Goal: Information Seeking & Learning: Learn about a topic

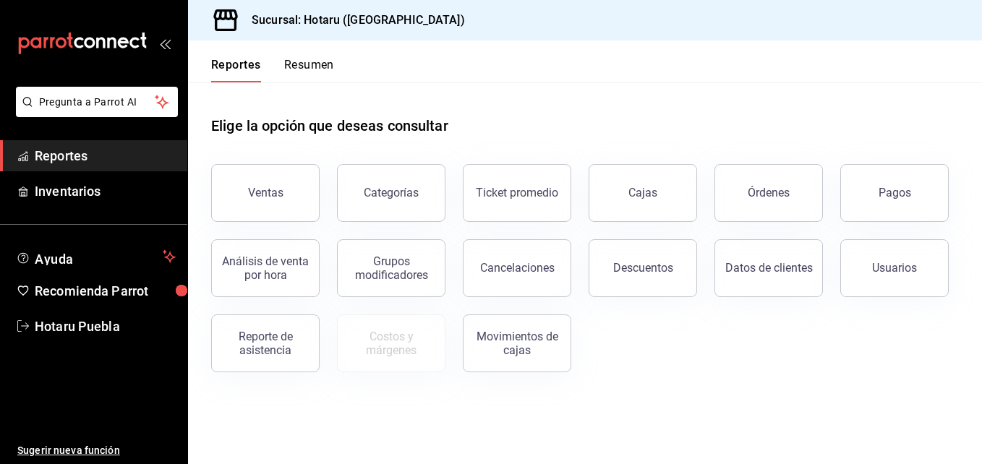
click at [276, 190] on div "Ventas" at bounding box center [265, 193] width 35 height 14
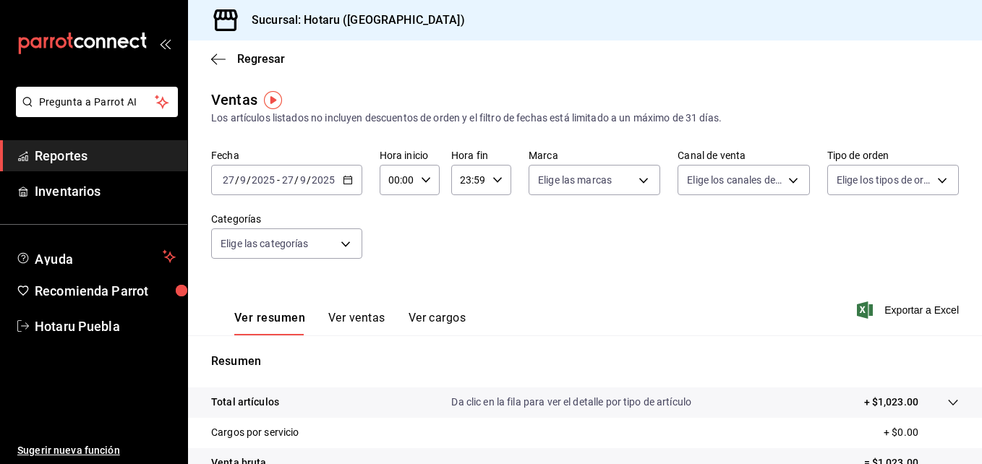
click at [336, 174] on div "[DATE] [DATE] - [DATE] [DATE]" at bounding box center [286, 180] width 151 height 30
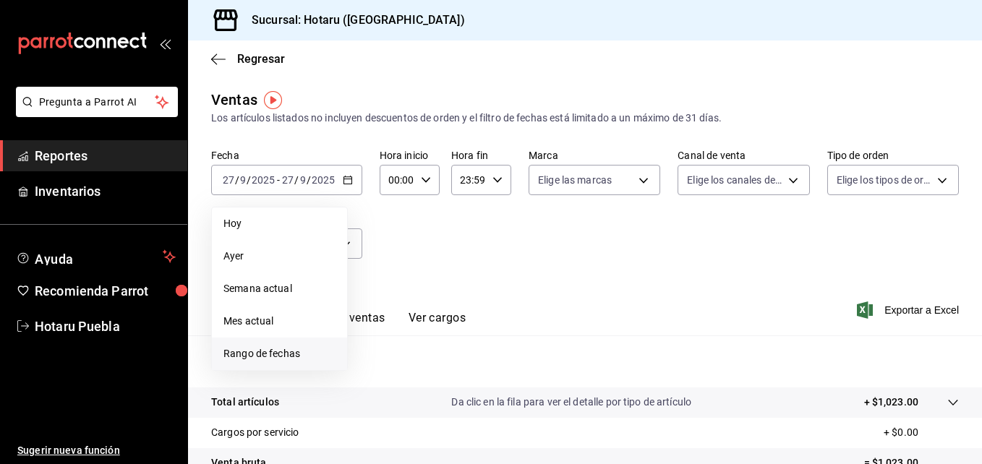
click at [296, 346] on li "Rango de fechas" at bounding box center [279, 354] width 135 height 33
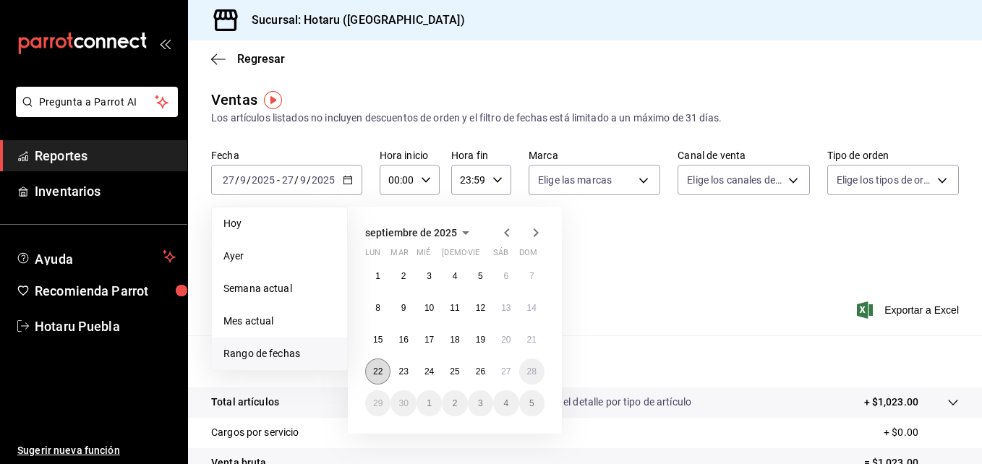
click at [376, 374] on abbr "22" at bounding box center [377, 372] width 9 height 10
click at [404, 367] on abbr "23" at bounding box center [403, 372] width 9 height 10
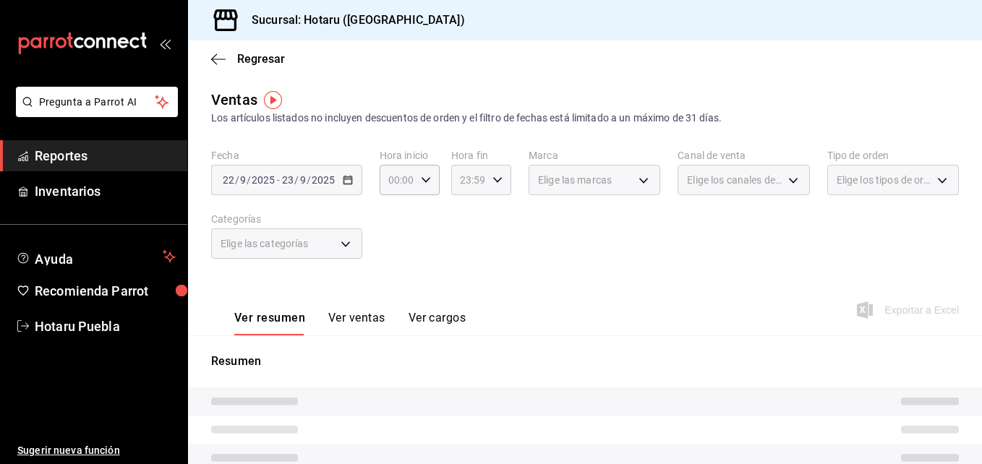
click at [493, 182] on \(Stroke\) "button" at bounding box center [497, 179] width 9 height 5
click at [467, 250] on span "03" at bounding box center [464, 249] width 7 height 12
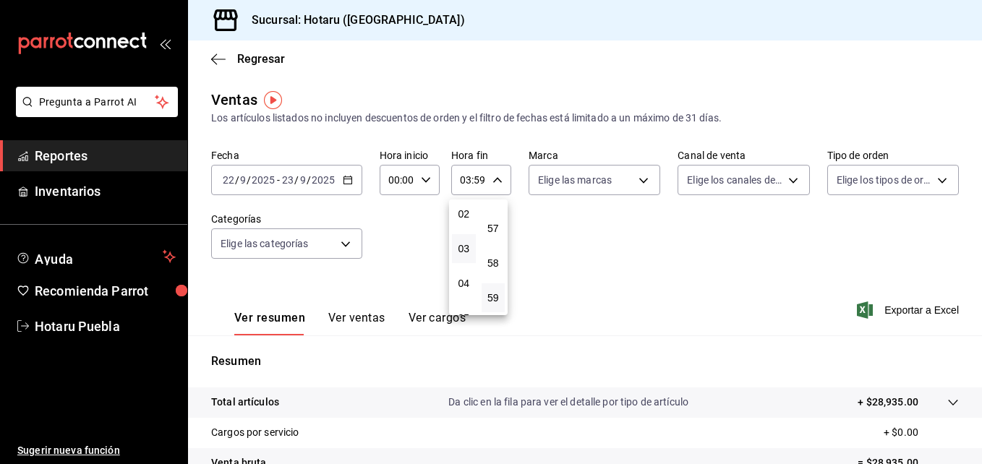
click at [432, 268] on div at bounding box center [491, 232] width 982 height 464
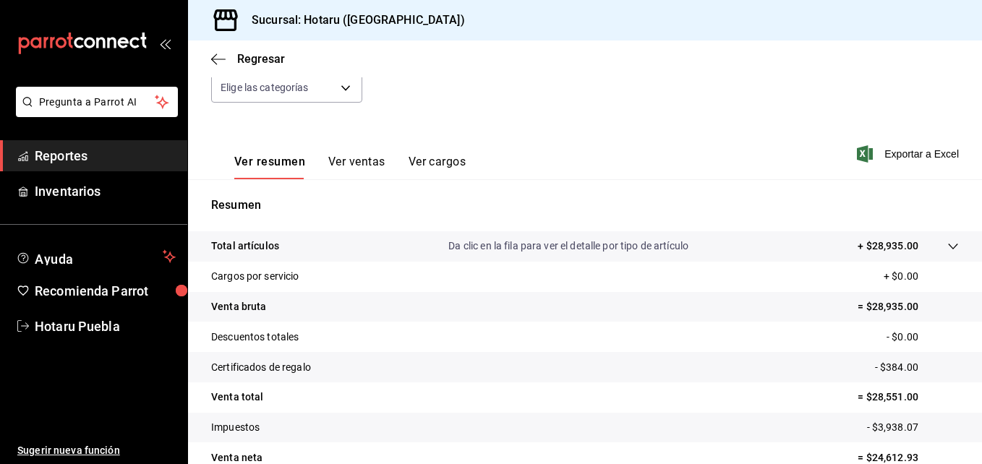
scroll to position [229, 0]
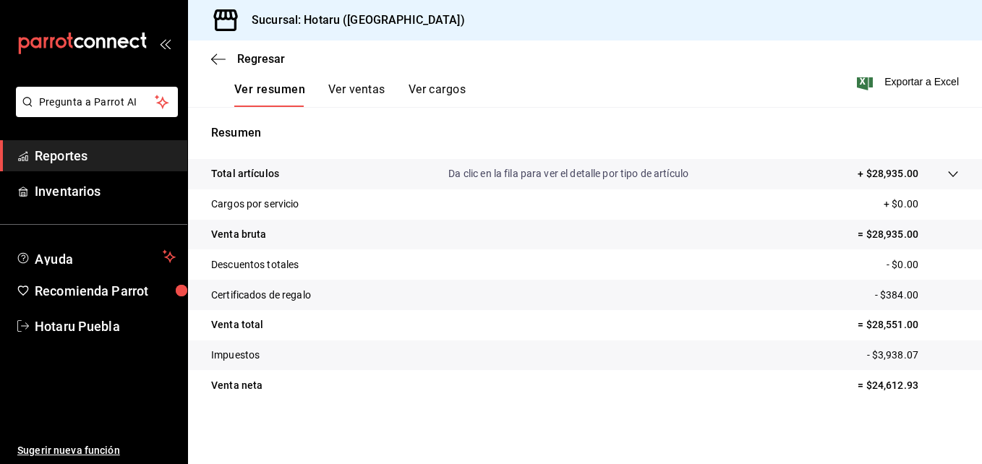
click at [948, 179] on icon at bounding box center [954, 175] width 12 height 12
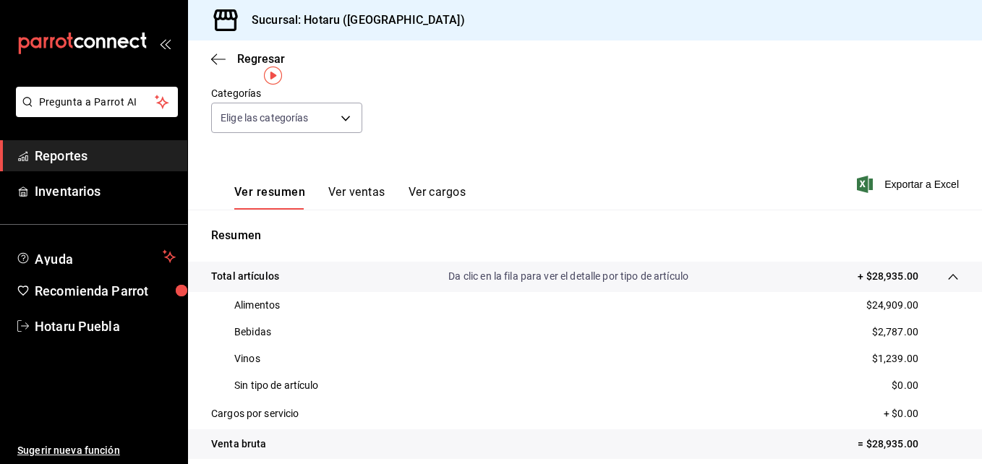
scroll to position [0, 0]
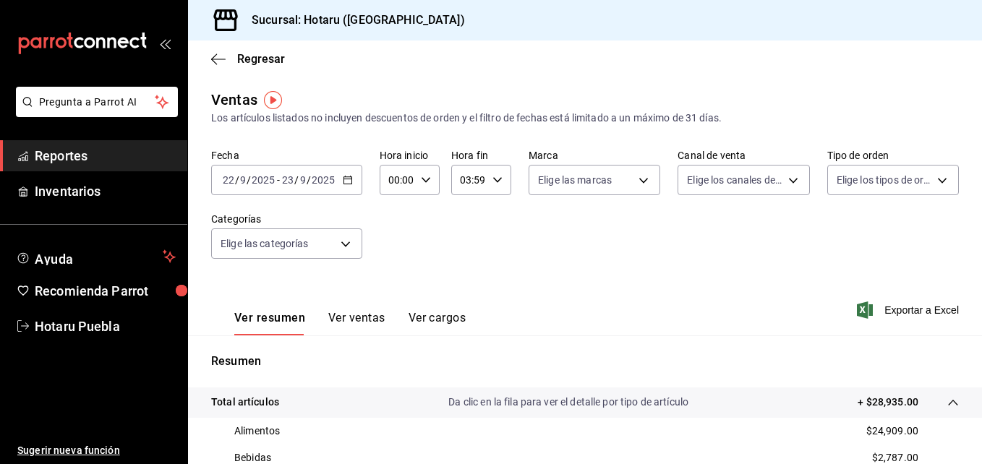
click at [351, 176] on icon "button" at bounding box center [348, 180] width 10 height 10
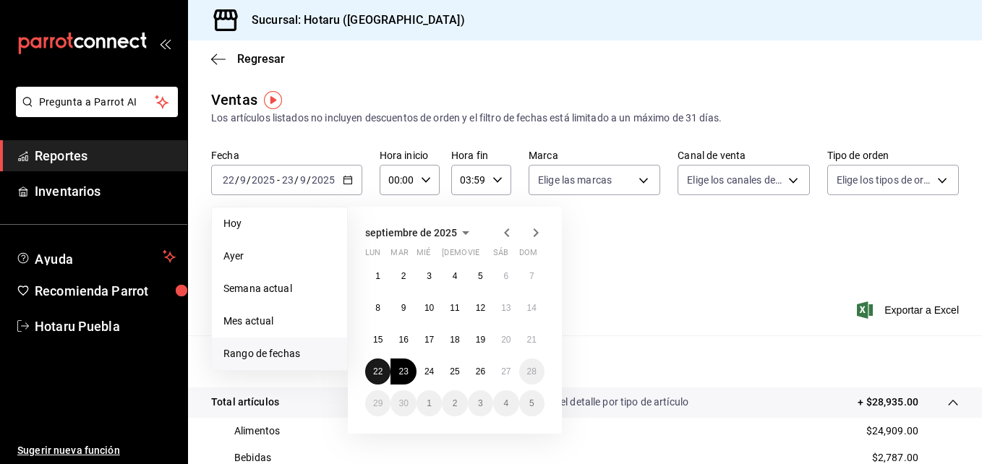
click at [381, 365] on button "22" at bounding box center [377, 372] width 25 height 26
click at [624, 279] on div "Ver resumen Ver ventas Ver cargos Exportar a Excel" at bounding box center [585, 305] width 794 height 59
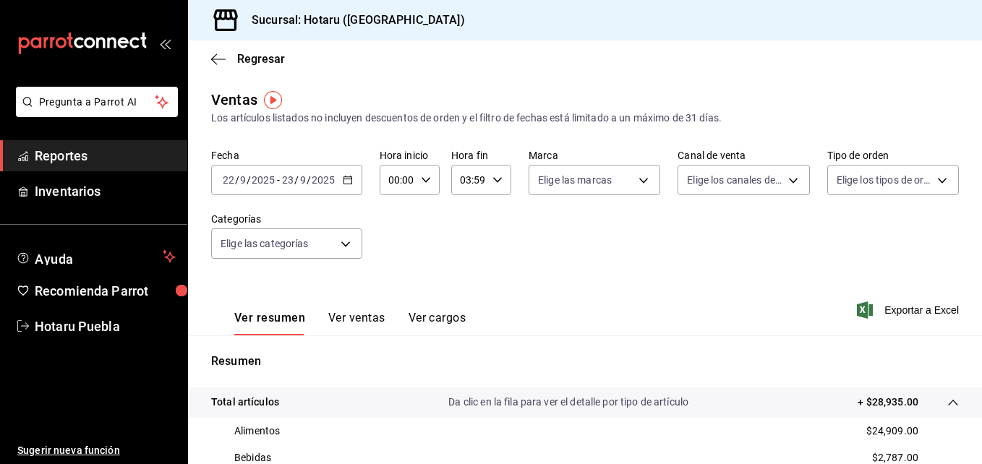
click at [310, 171] on div "2025-09-22 22 / 9 / 2025 - 2025-09-23 23 / 9 / 2025" at bounding box center [286, 180] width 151 height 30
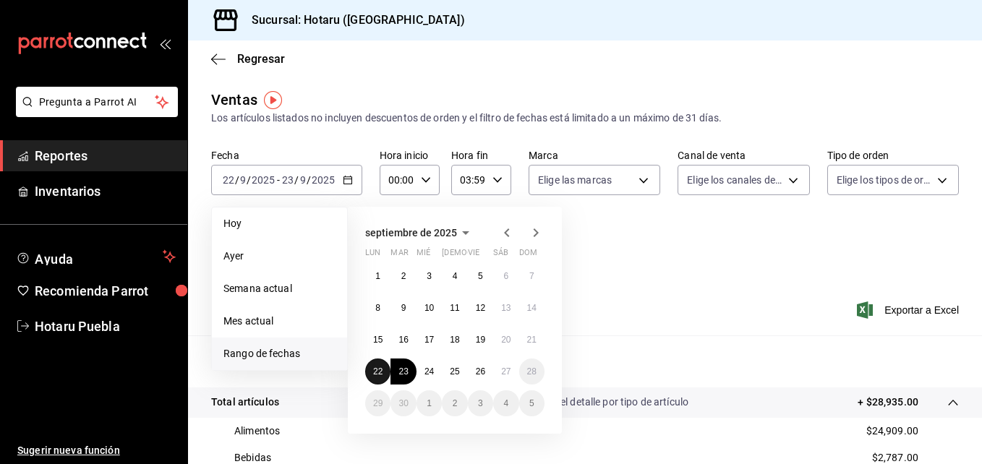
click at [373, 383] on button "22" at bounding box center [377, 372] width 25 height 26
click at [371, 377] on button "22" at bounding box center [377, 372] width 25 height 26
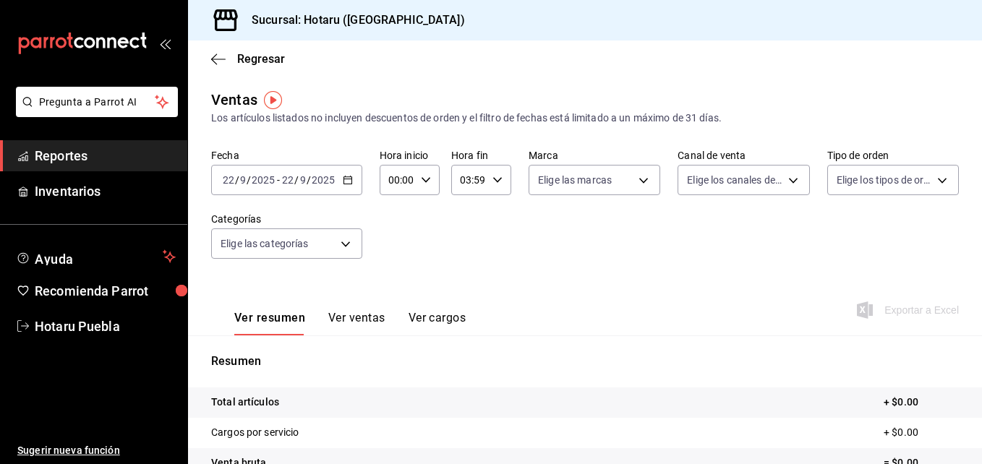
click at [354, 177] on div "2025-09-22 22 / 9 / 2025 - 2025-09-22 22 / 9 / 2025" at bounding box center [286, 180] width 151 height 30
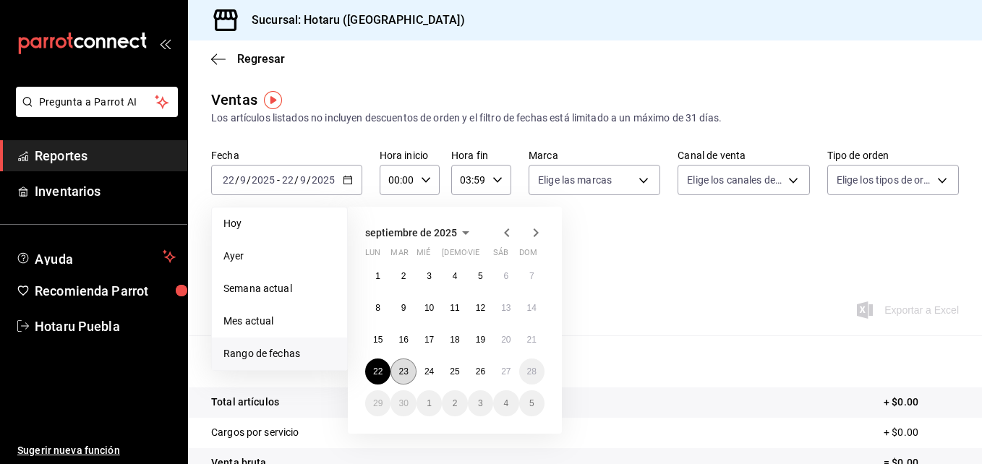
click at [407, 373] on abbr "23" at bounding box center [403, 372] width 9 height 10
click at [381, 376] on abbr "22" at bounding box center [377, 372] width 9 height 10
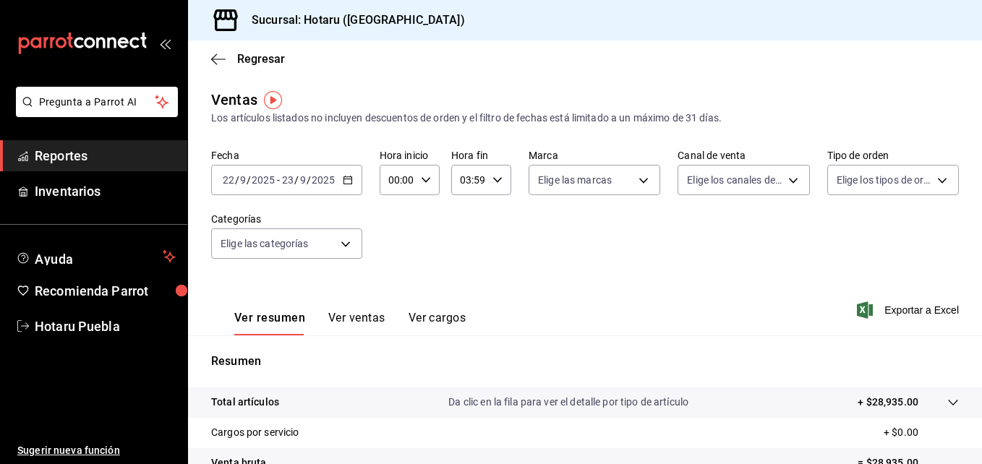
click at [501, 174] on div "03:59 Hora fin" at bounding box center [481, 180] width 60 height 30
click at [462, 278] on button "02" at bounding box center [464, 286] width 24 height 29
type input "02:59"
click at [646, 247] on div at bounding box center [491, 232] width 982 height 464
click at [409, 171] on input "00:00" at bounding box center [397, 180] width 35 height 29
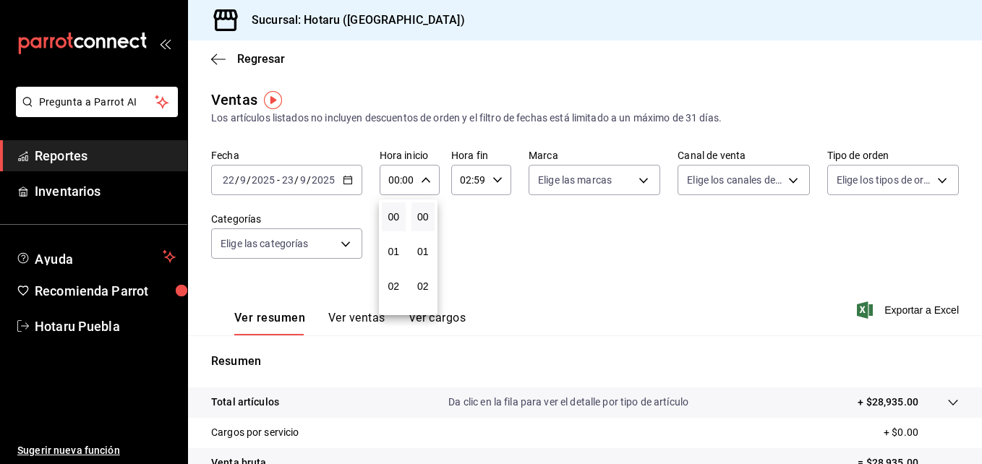
click at [409, 169] on div at bounding box center [491, 232] width 982 height 464
click at [420, 189] on div "00:00 Hora inicio" at bounding box center [410, 180] width 60 height 30
click at [389, 267] on button "10" at bounding box center [394, 274] width 24 height 29
type input "10:00"
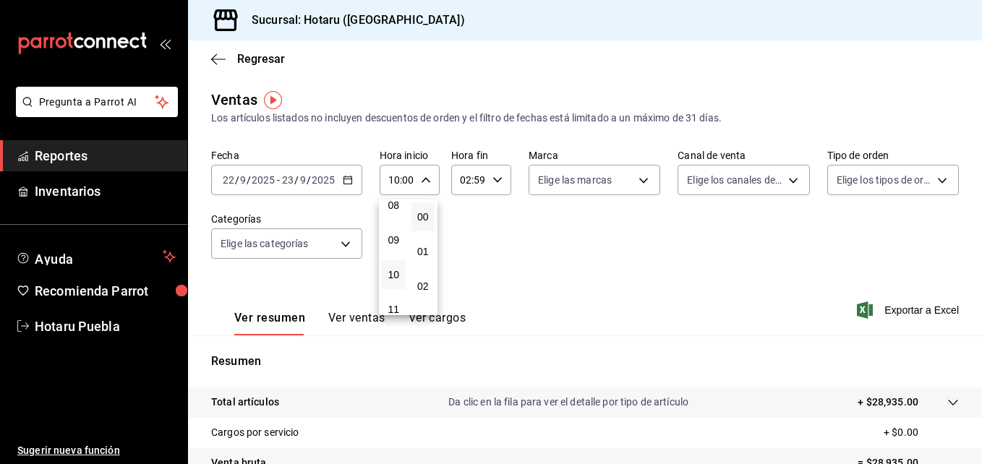
click at [586, 250] on div at bounding box center [491, 232] width 982 height 464
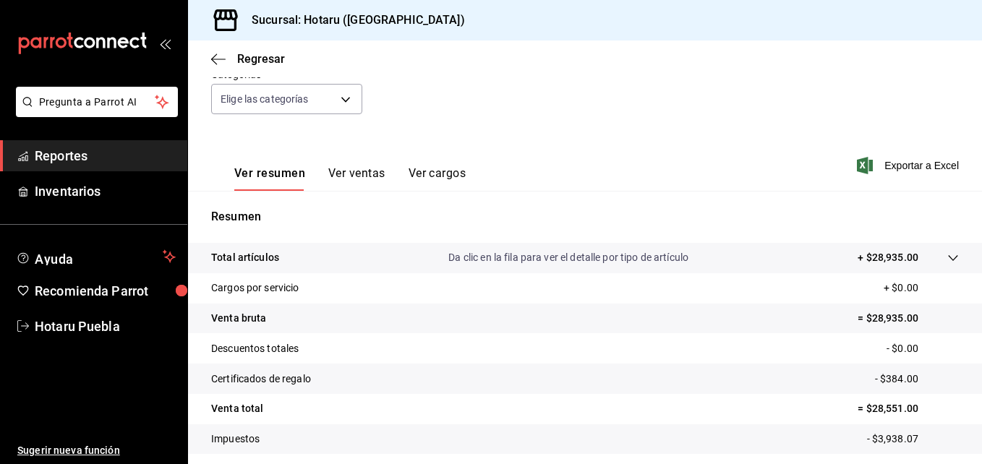
scroll to position [72, 0]
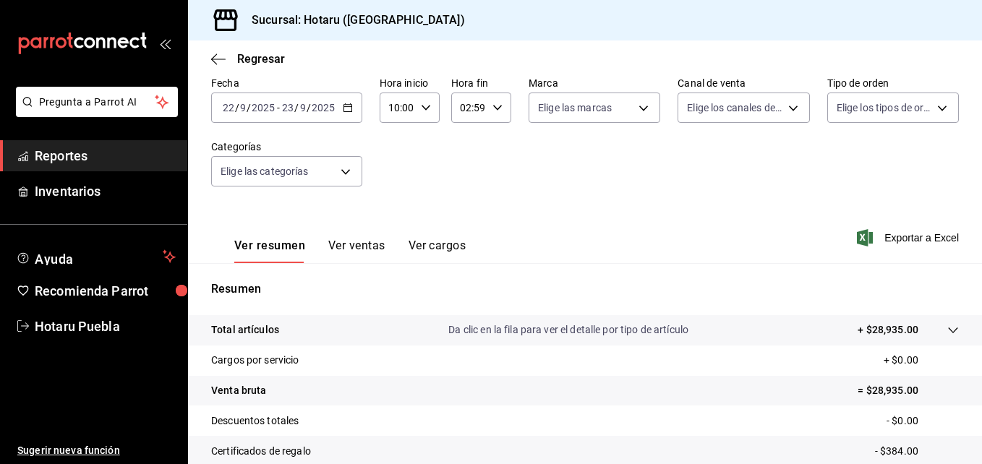
click at [948, 328] on icon at bounding box center [954, 331] width 12 height 12
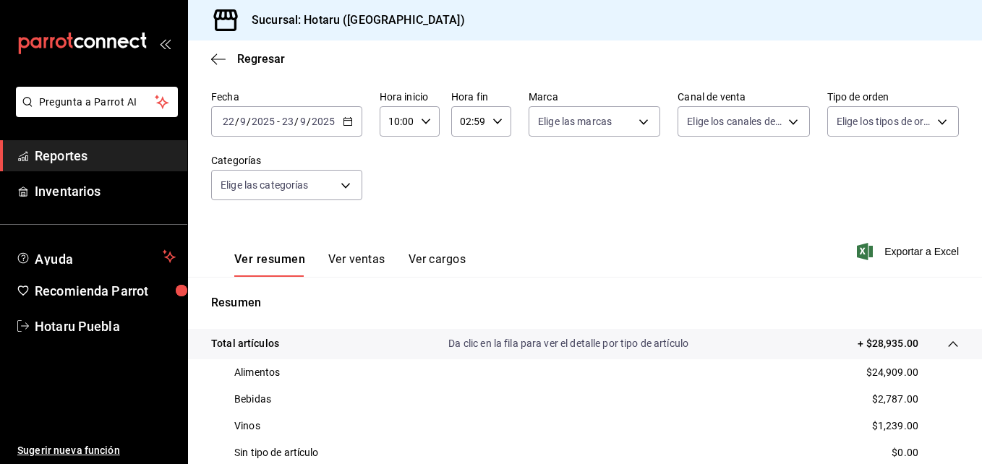
scroll to position [0, 0]
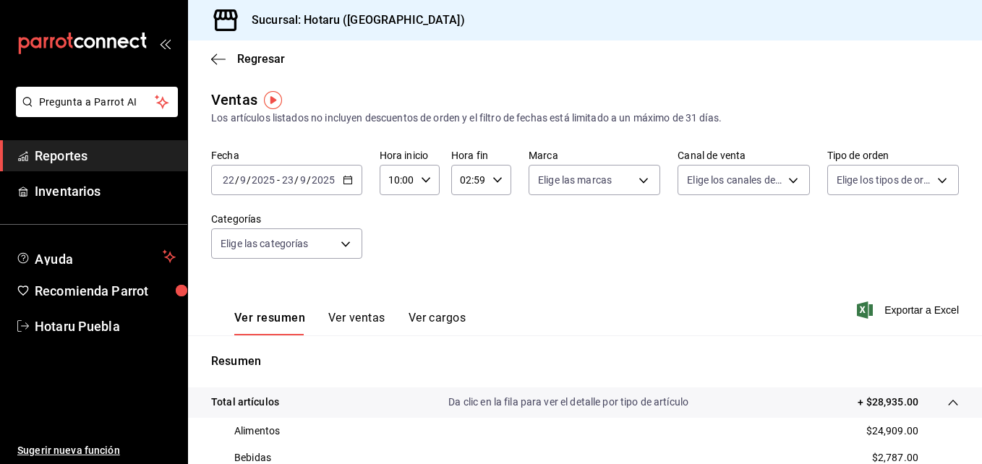
click at [344, 172] on div "2025-09-22 22 / 9 / 2025 - 2025-09-23 23 / 9 / 2025" at bounding box center [286, 180] width 151 height 30
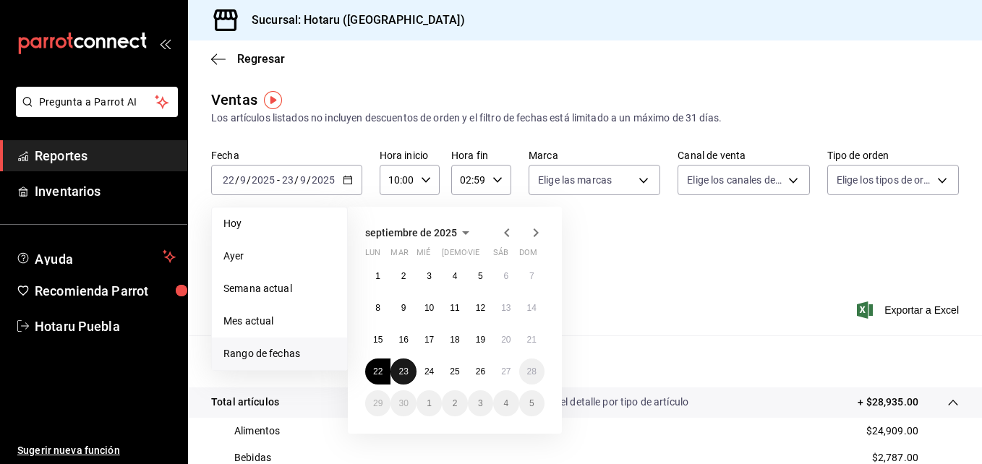
click at [404, 374] on abbr "23" at bounding box center [403, 372] width 9 height 10
click at [427, 373] on abbr "24" at bounding box center [429, 372] width 9 height 10
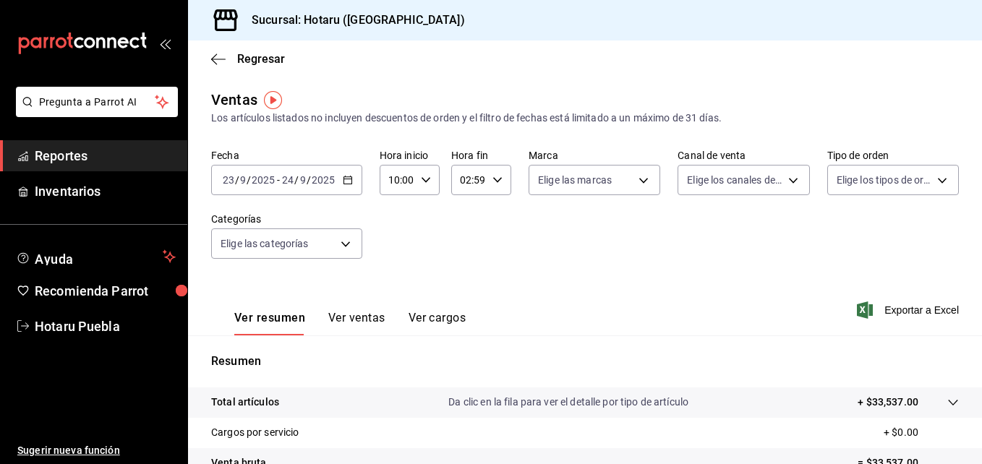
click at [637, 255] on div "Fecha 2025-09-23 23 / 9 / 2025 - 2025-09-24 24 / 9 / 2025 Hora inicio 10:00 Hor…" at bounding box center [585, 212] width 748 height 127
click at [343, 176] on icon "button" at bounding box center [348, 180] width 10 height 10
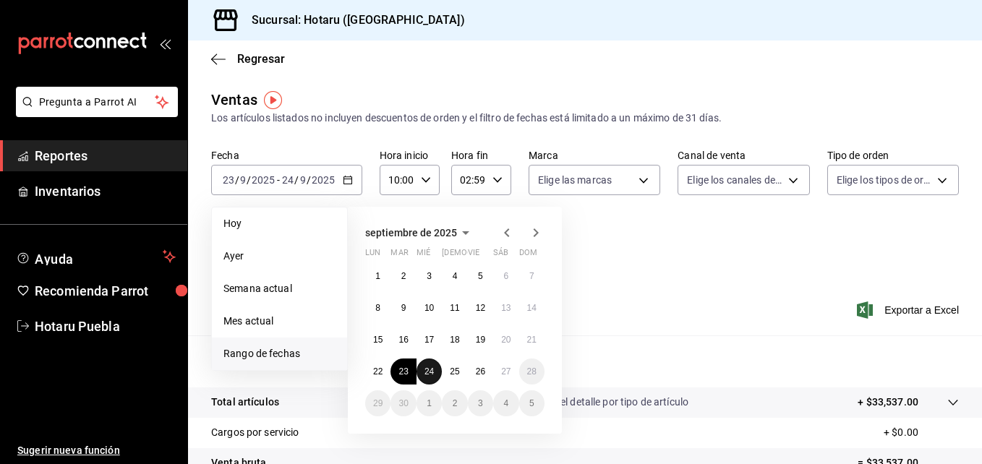
click at [423, 370] on button "24" at bounding box center [429, 372] width 25 height 26
click at [457, 366] on button "25" at bounding box center [454, 372] width 25 height 26
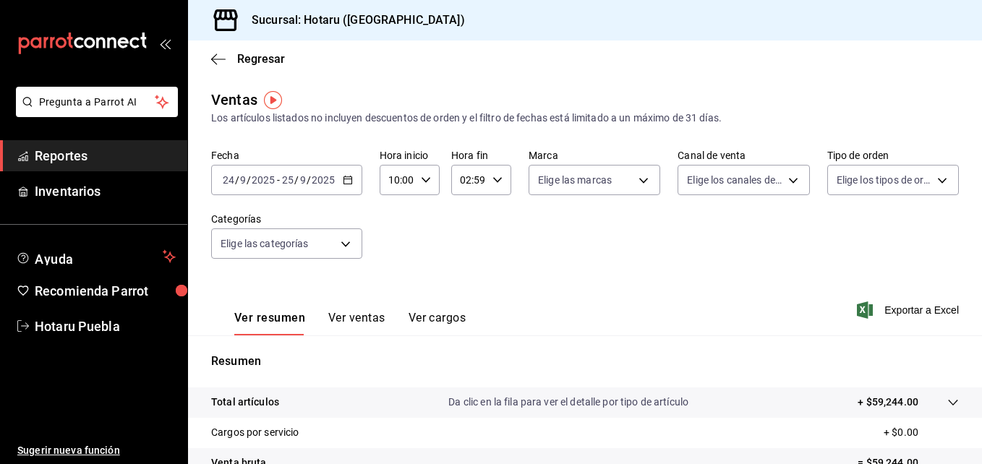
click at [341, 181] on div "2025-09-24 24 / 9 / 2025 - 2025-09-25 25 / 9 / 2025" at bounding box center [286, 180] width 151 height 30
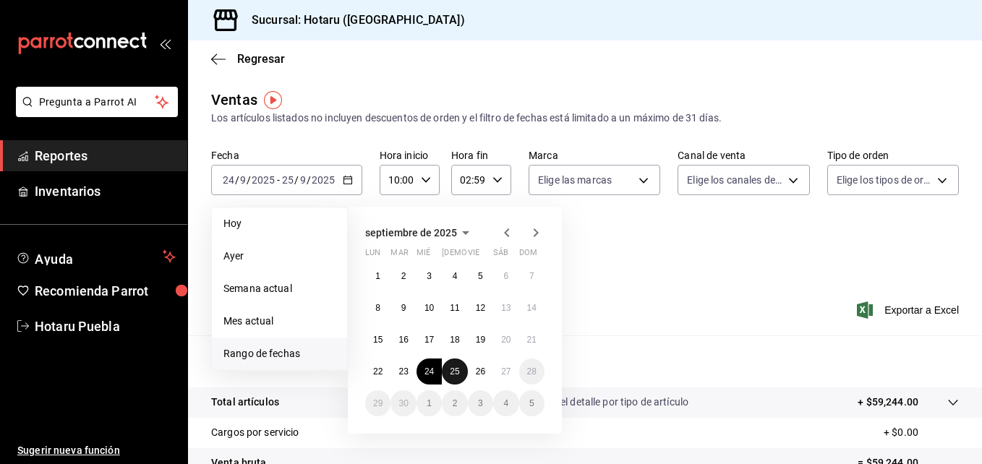
click at [454, 369] on abbr "25" at bounding box center [454, 372] width 9 height 10
click at [492, 373] on button "26" at bounding box center [480, 372] width 25 height 26
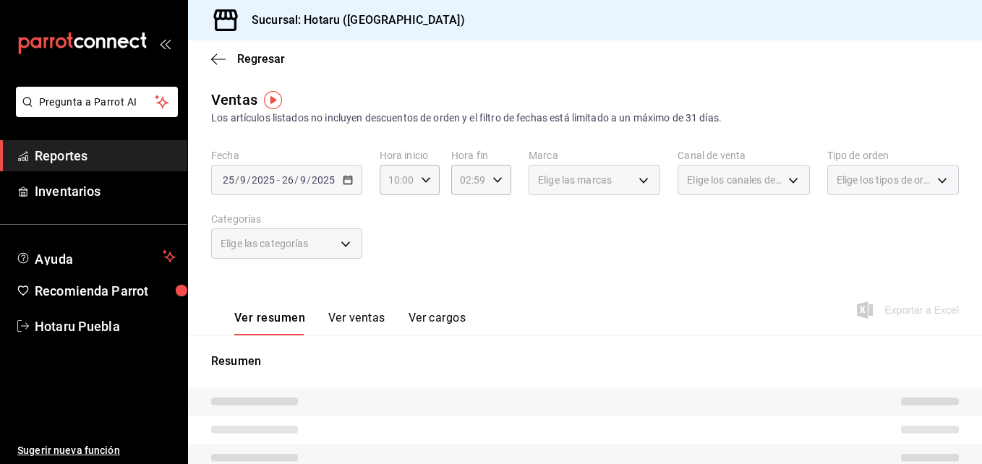
click at [475, 247] on div "Fecha 2025-09-25 25 / 9 / 2025 - 2025-09-26 26 / 9 / 2025 Hora inicio 10:00 Hor…" at bounding box center [585, 212] width 748 height 127
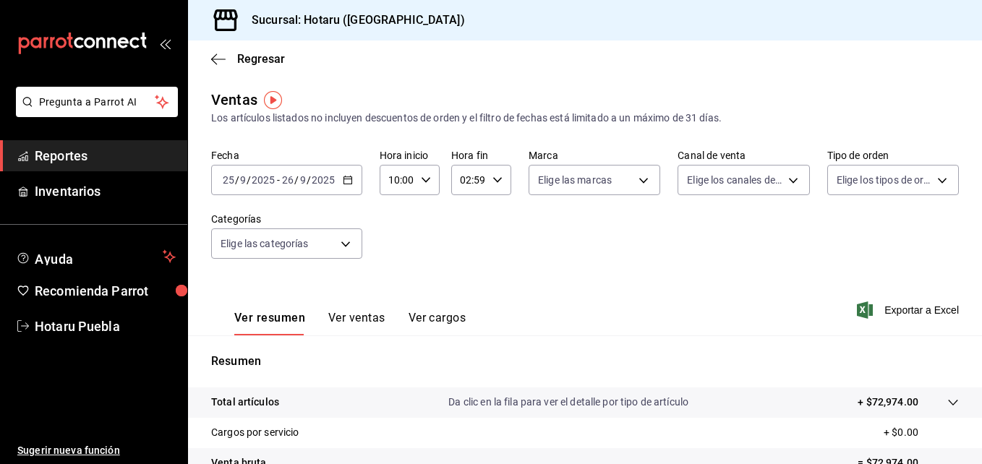
click at [323, 178] on input "2025" at bounding box center [323, 180] width 25 height 12
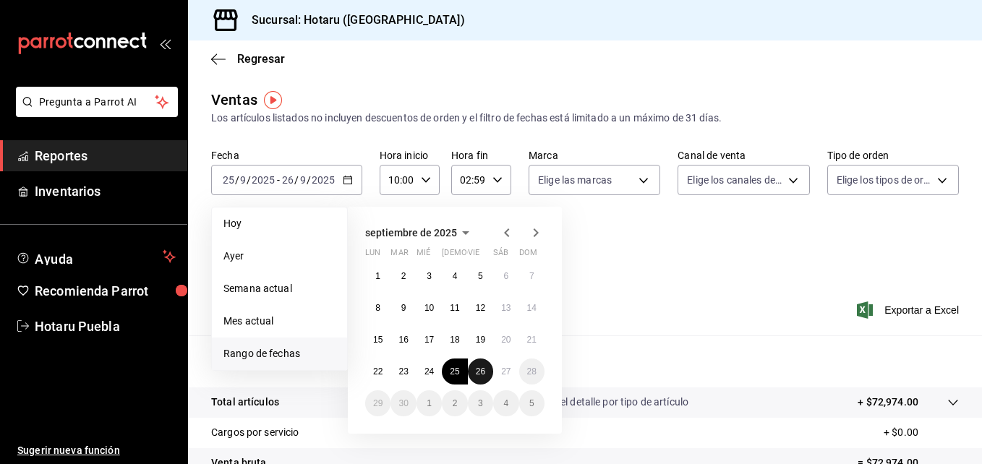
click at [478, 376] on abbr "26" at bounding box center [480, 372] width 9 height 10
click at [511, 373] on button "27" at bounding box center [505, 372] width 25 height 26
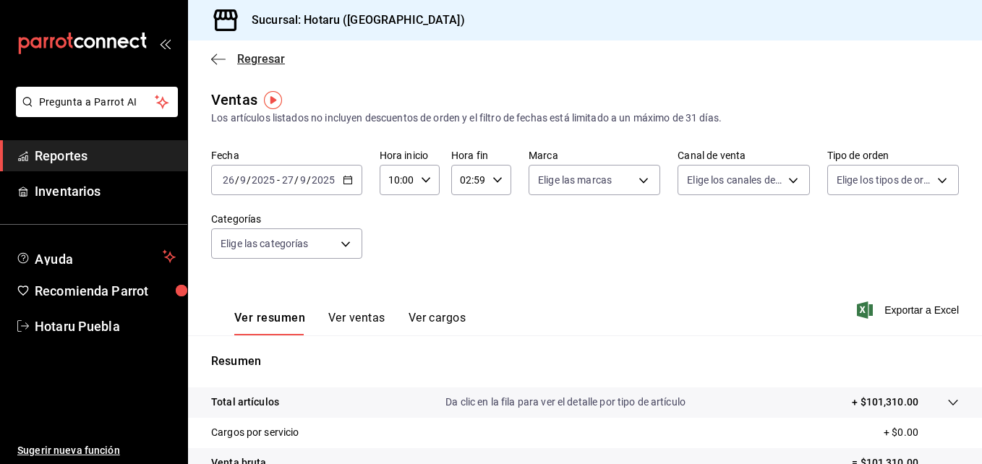
click at [272, 57] on span "Regresar" at bounding box center [261, 59] width 48 height 14
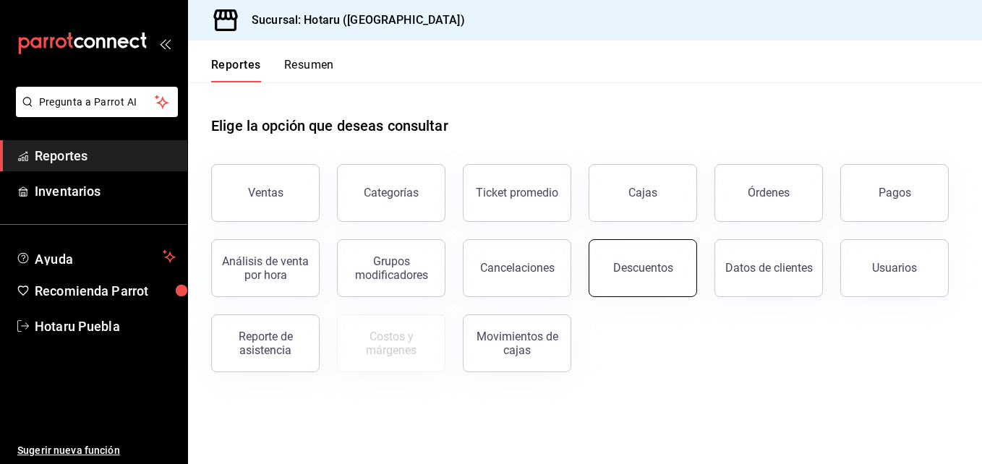
click at [622, 258] on button "Descuentos" at bounding box center [643, 268] width 109 height 58
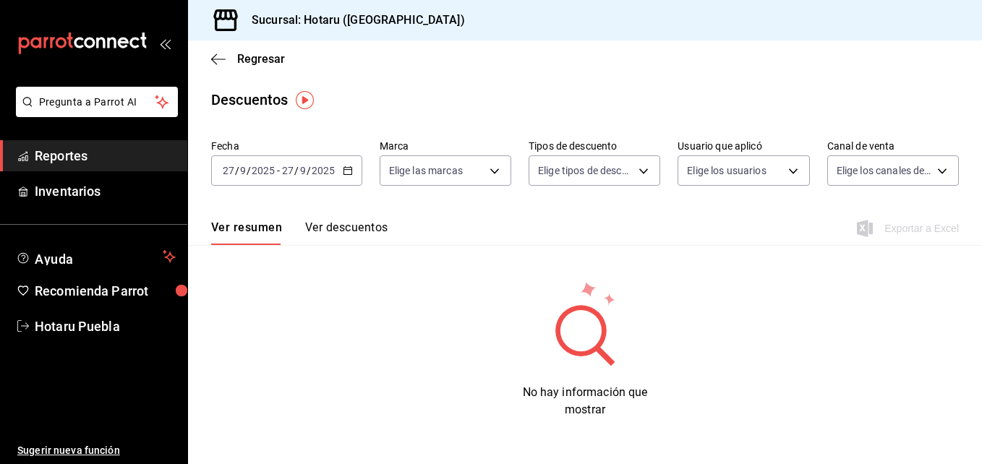
click at [349, 172] on icon "button" at bounding box center [348, 171] width 10 height 10
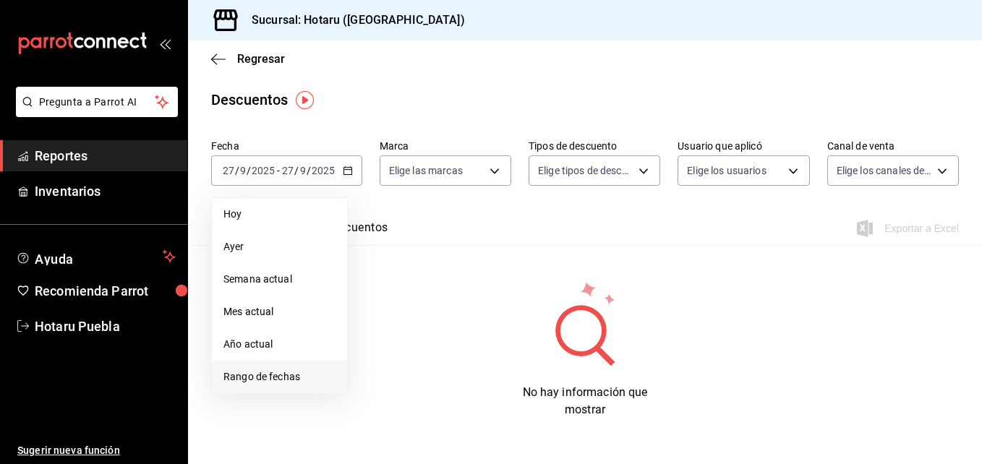
click at [297, 367] on li "Rango de fechas" at bounding box center [279, 377] width 135 height 33
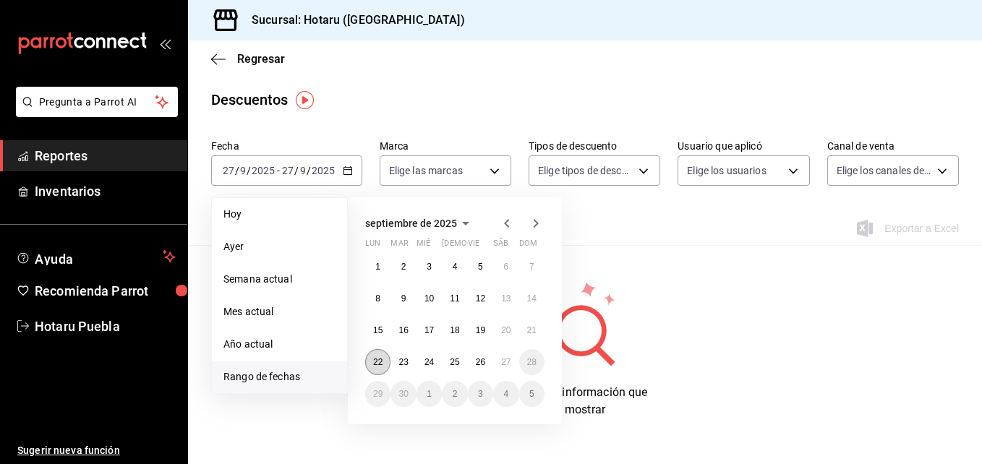
click at [376, 356] on button "22" at bounding box center [377, 362] width 25 height 26
click at [511, 360] on abbr "27" at bounding box center [505, 362] width 9 height 10
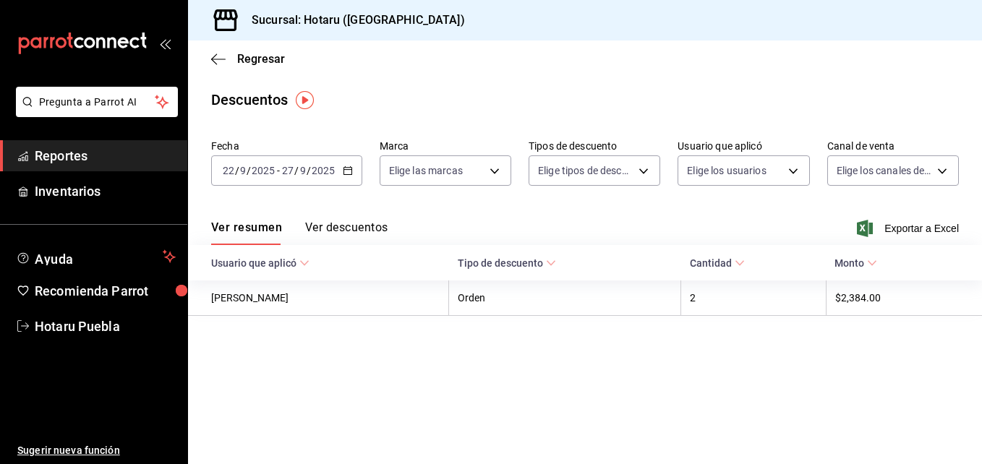
click at [351, 226] on button "Ver descuentos" at bounding box center [346, 233] width 82 height 25
